Goal: Check status: Check status

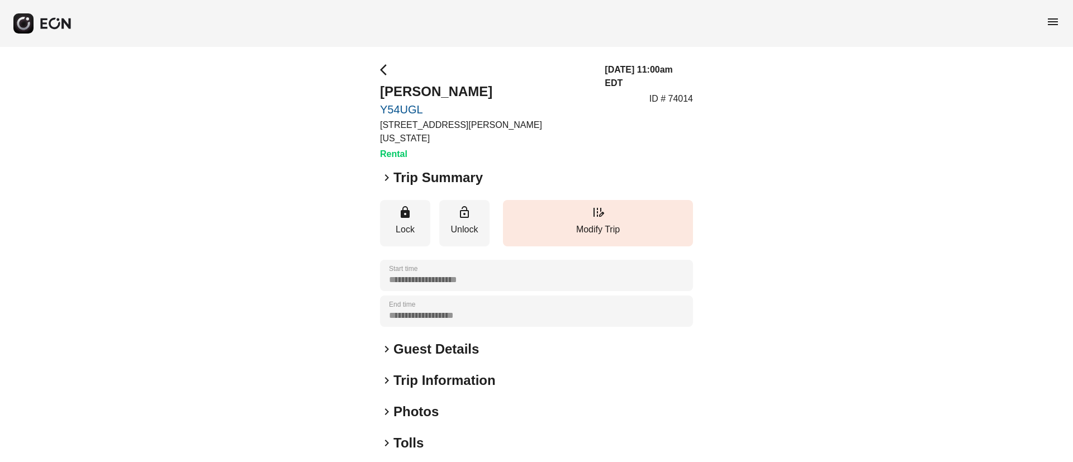
click at [450, 403] on div "keyboard_arrow_right Photos" at bounding box center [536, 412] width 313 height 18
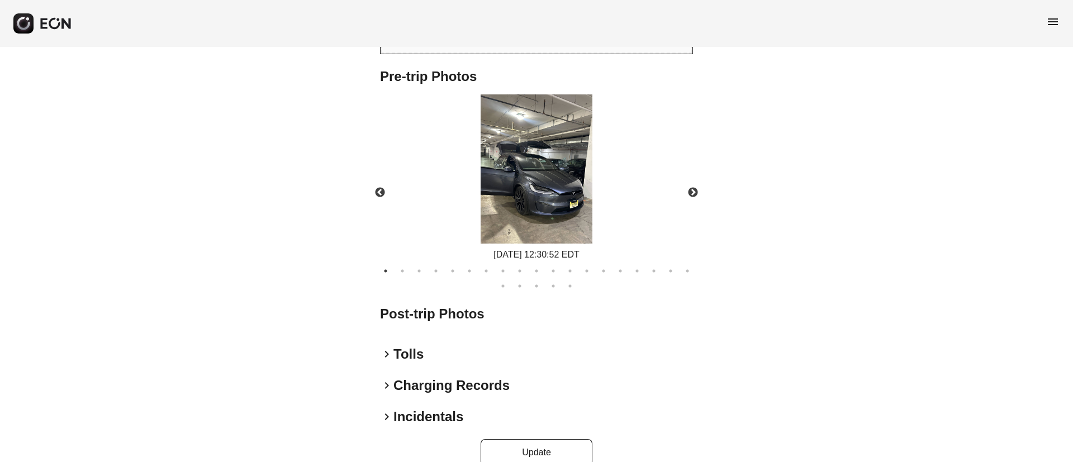
scroll to position [497, 0]
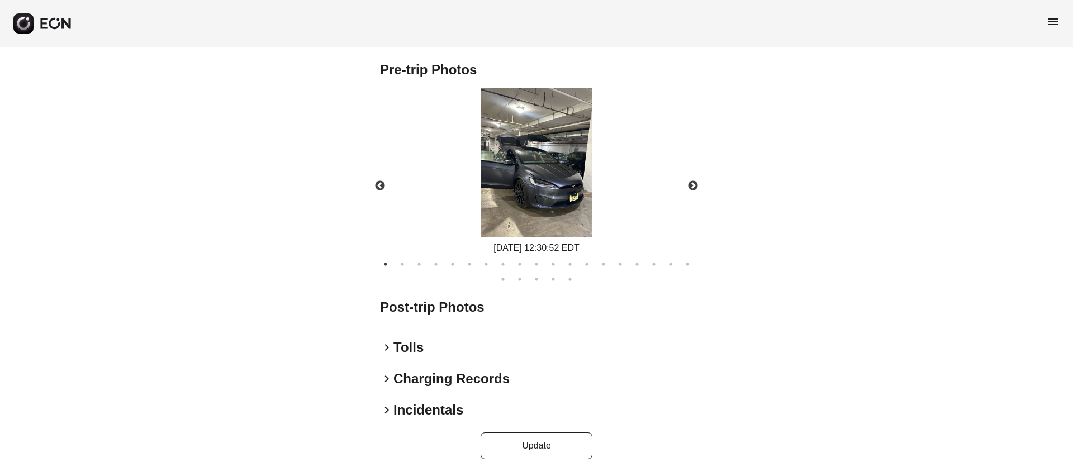
click at [546, 167] on img at bounding box center [536, 162] width 112 height 149
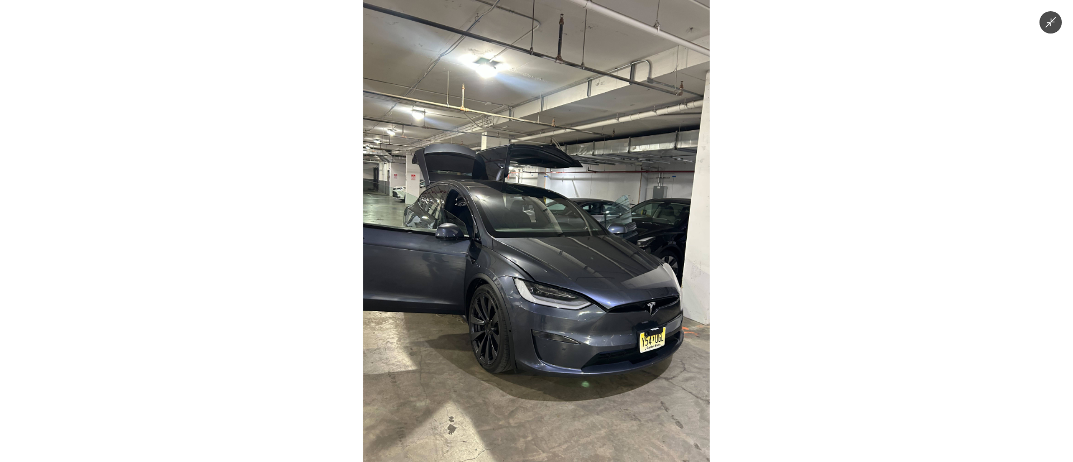
click at [546, 167] on img at bounding box center [536, 231] width 346 height 462
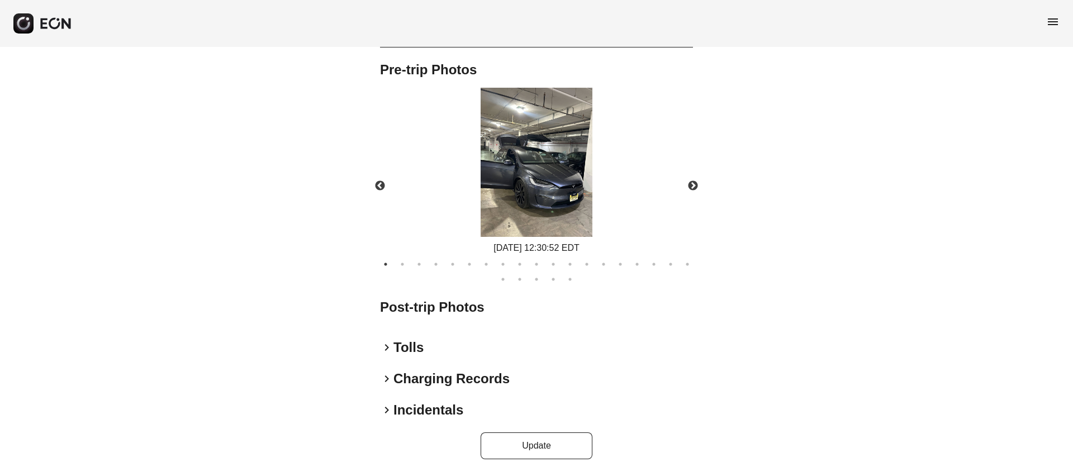
click at [546, 167] on img at bounding box center [536, 162] width 112 height 149
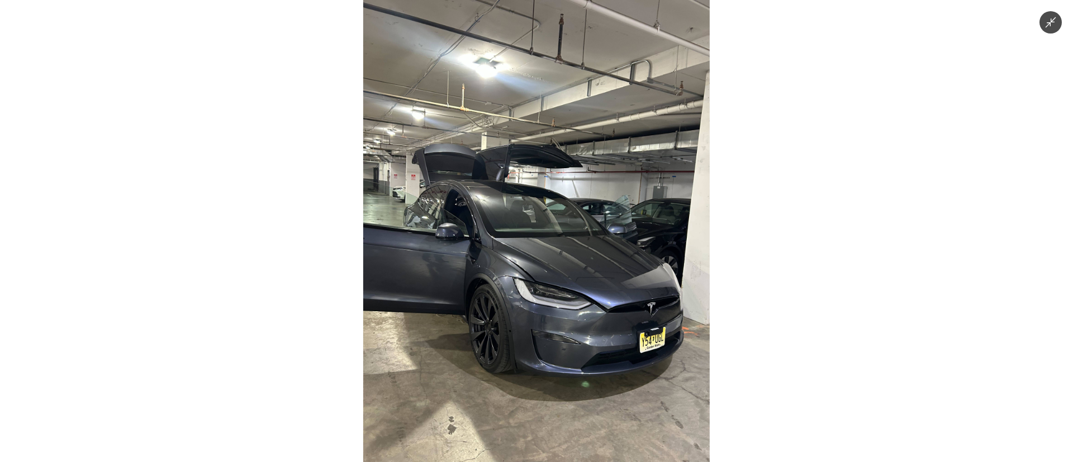
click at [531, 206] on img at bounding box center [536, 231] width 346 height 462
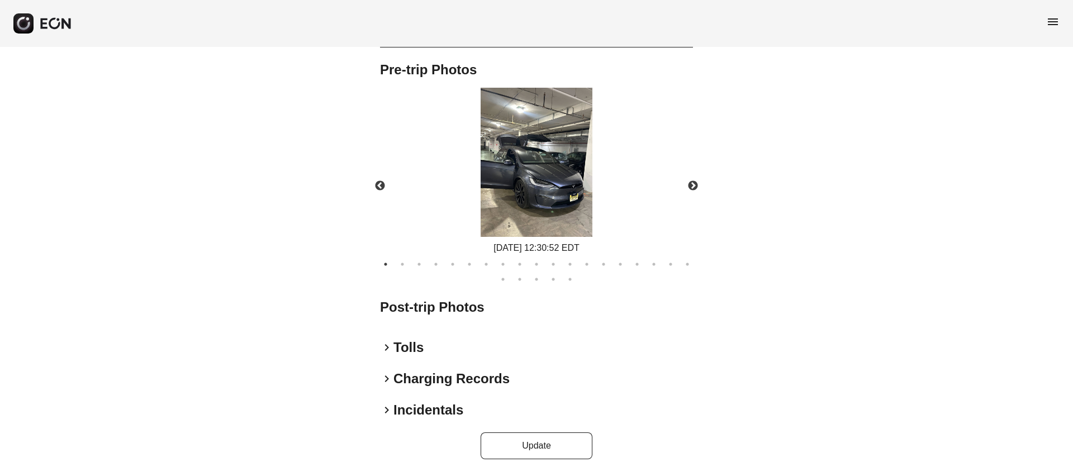
click at [531, 206] on img at bounding box center [536, 162] width 112 height 149
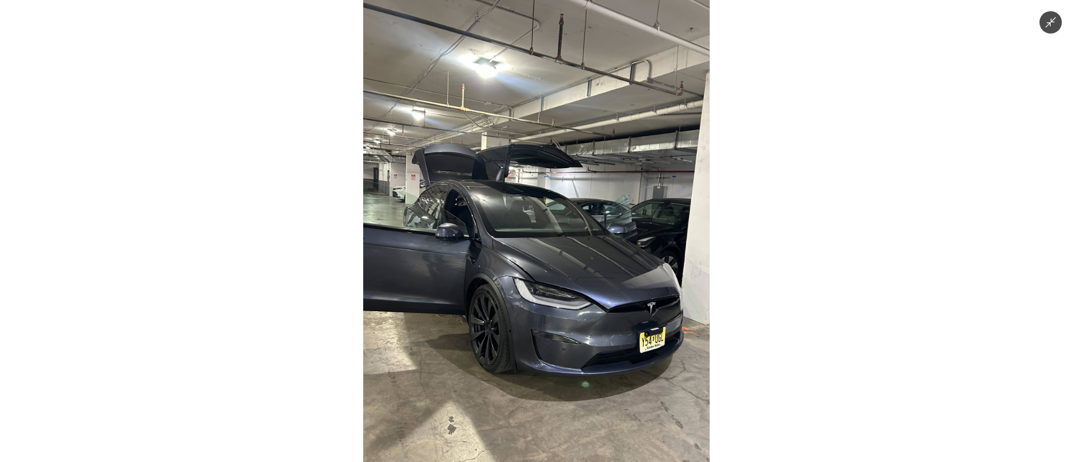
click at [531, 206] on img at bounding box center [536, 231] width 346 height 462
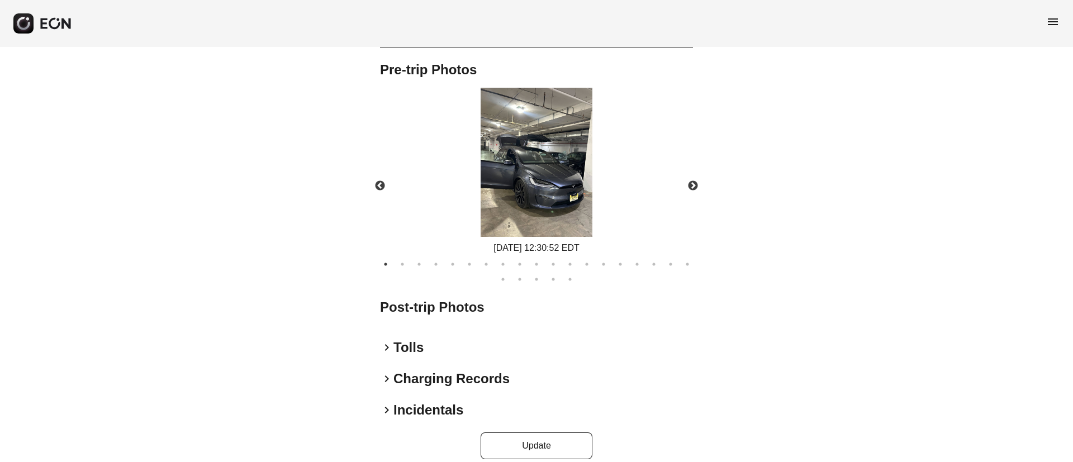
click at [531, 206] on img at bounding box center [536, 162] width 112 height 149
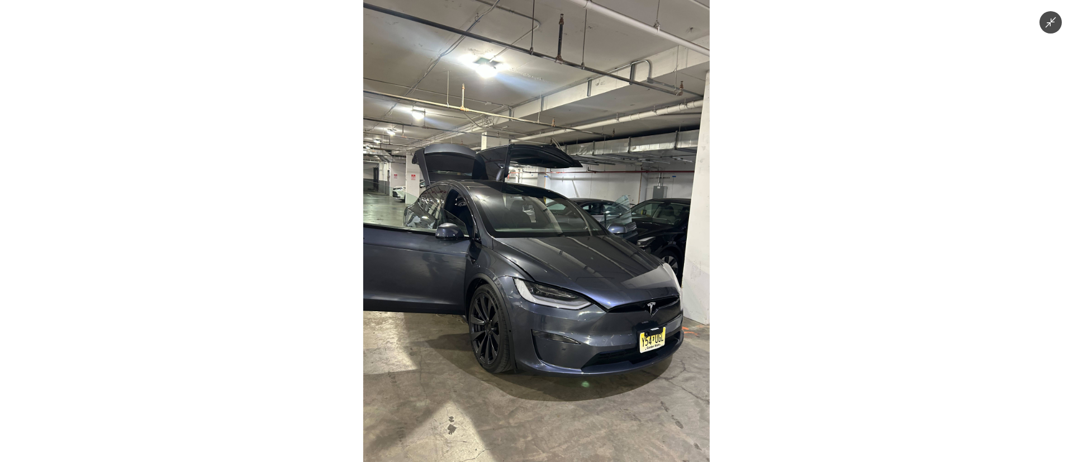
click at [531, 206] on img at bounding box center [536, 231] width 346 height 462
